Goal: Information Seeking & Learning: Find specific fact

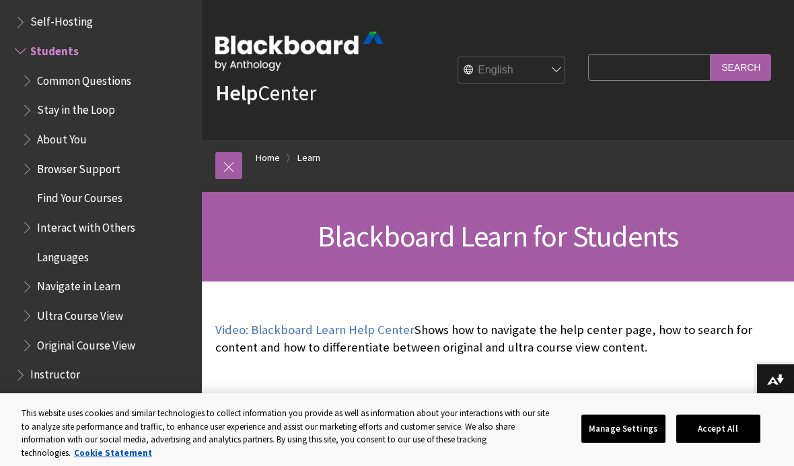
click at [221, 174] on link at bounding box center [228, 165] width 27 height 27
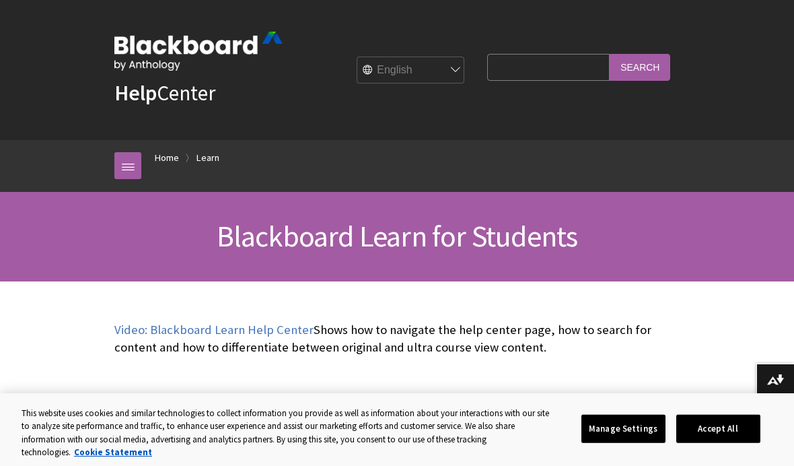
click at [204, 163] on link "Learn" at bounding box center [207, 157] width 23 height 17
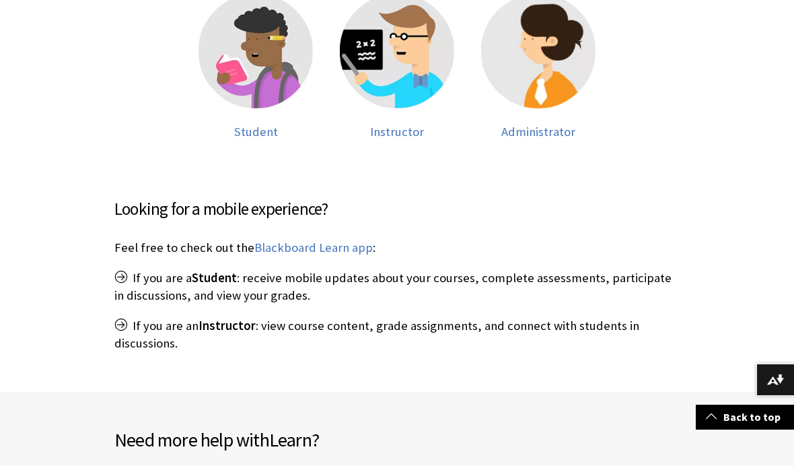
scroll to position [400, 0]
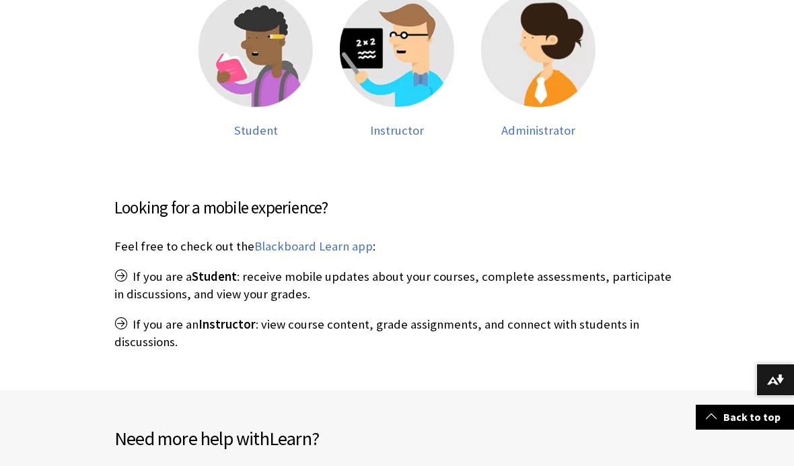
click at [257, 67] on img at bounding box center [255, 50] width 114 height 114
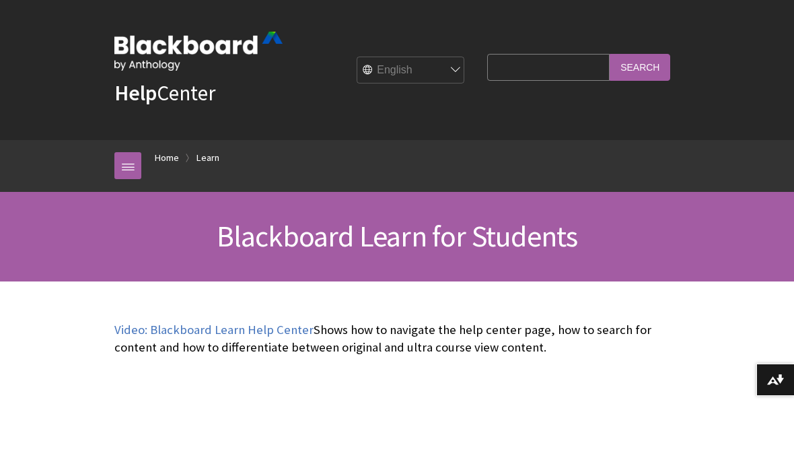
click at [552, 65] on input "Search Query" at bounding box center [548, 67] width 122 height 26
type input "[PERSON_NAME]"
click at [640, 67] on input "Search" at bounding box center [639, 67] width 61 height 26
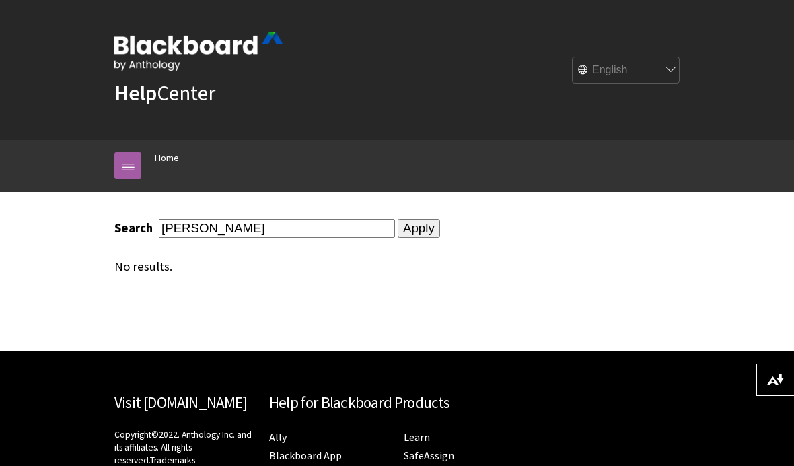
click at [412, 350] on div "Search Matt Apply No results." at bounding box center [397, 271] width 592 height 159
